Goal: Task Accomplishment & Management: Manage account settings

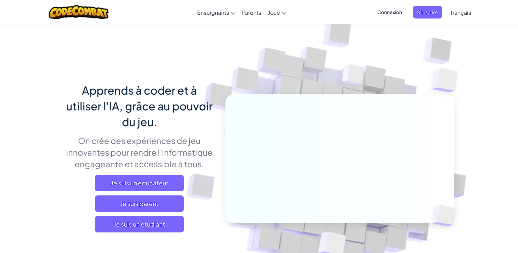
click at [395, 16] on span "Connexion" at bounding box center [389, 12] width 33 height 13
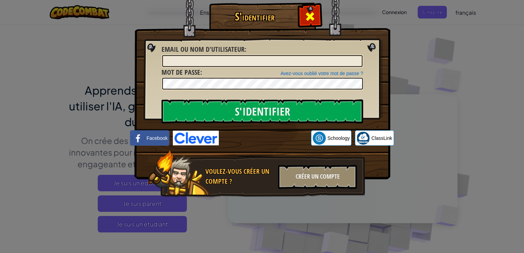
click at [306, 18] on span at bounding box center [309, 16] width 11 height 11
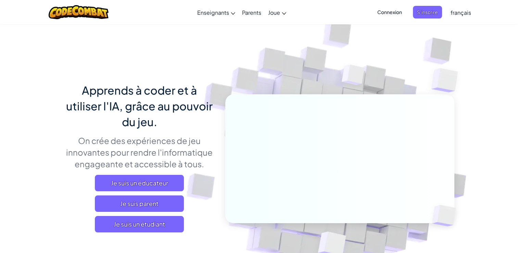
click at [397, 13] on span "Connexion" at bounding box center [389, 12] width 33 height 13
